Goal: Task Accomplishment & Management: Manage account settings

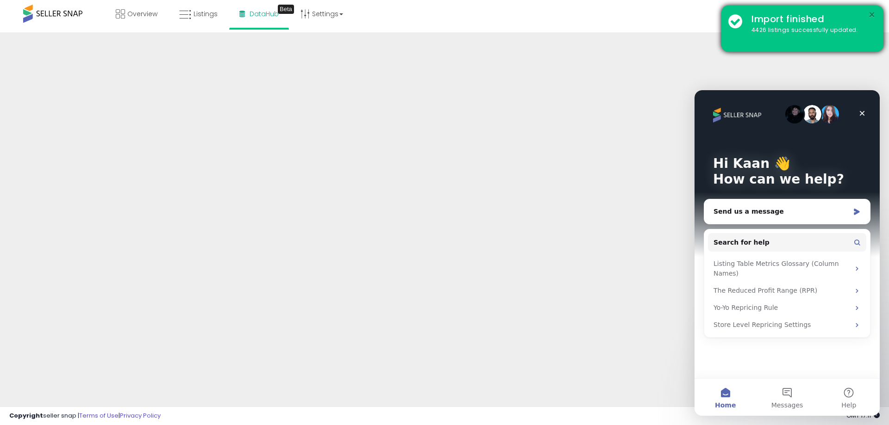
click at [870, 15] on button "×" at bounding box center [871, 15] width 7 height 12
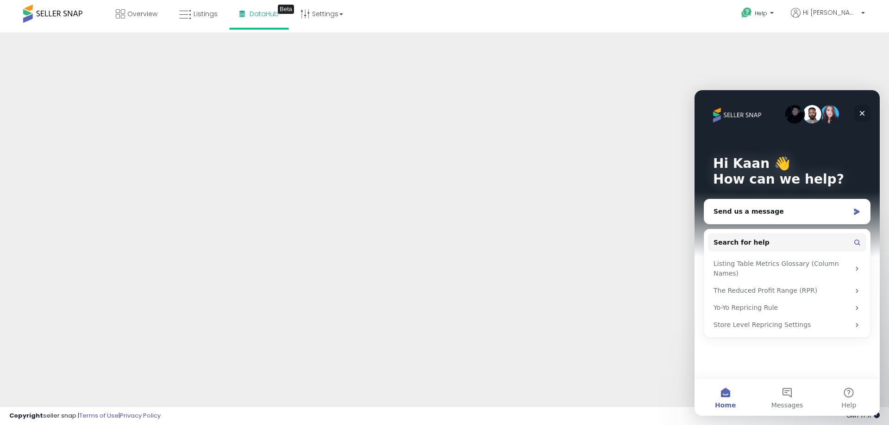
click at [862, 112] on icon "Close" at bounding box center [861, 113] width 7 height 7
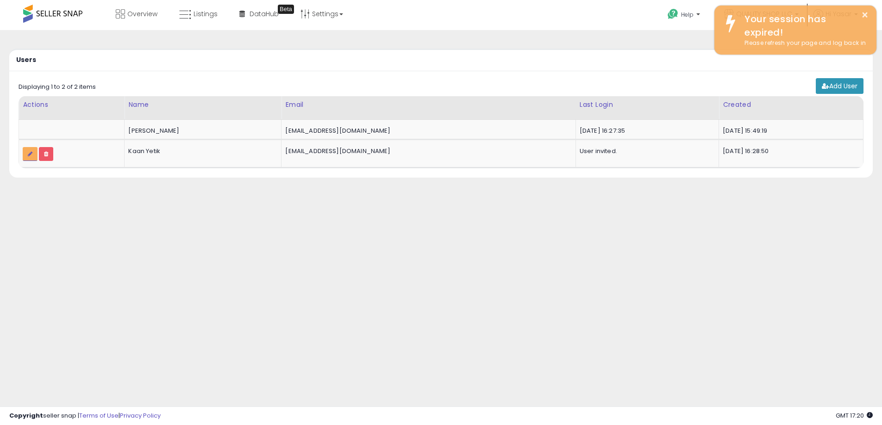
click at [589, 223] on div "Users Add User Retrieving listings data.. Displaying 1 to 2 of 2 items Actions 1" at bounding box center [441, 231] width 873 height 384
click at [234, 206] on div "Users Add User Retrieving listings data.. Displaying 1 to 2 of 2 items Actions 1" at bounding box center [441, 231] width 873 height 384
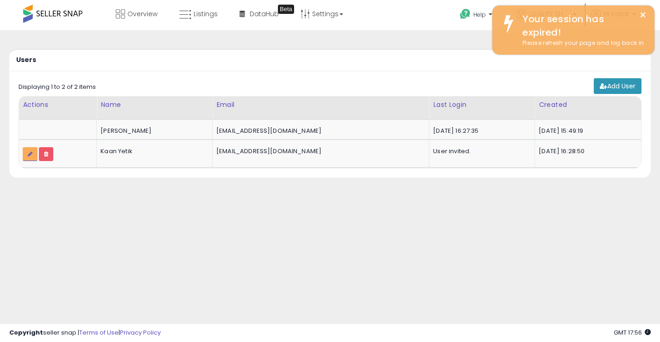
click at [22, 8] on div "Overview Listings Beta" at bounding box center [210, 19] width 435 height 39
click at [37, 11] on span at bounding box center [52, 14] width 59 height 18
click at [45, 13] on span at bounding box center [52, 14] width 59 height 18
